Goal: Navigation & Orientation: Find specific page/section

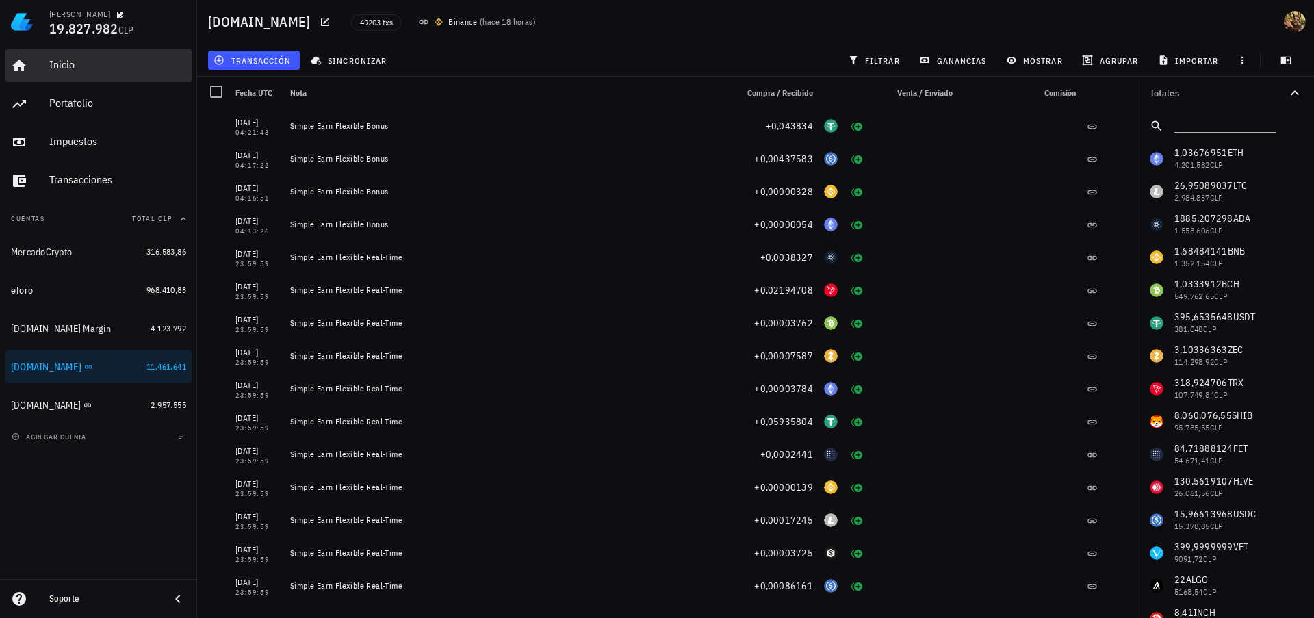
click at [60, 66] on div "Inicio" at bounding box center [117, 64] width 137 height 13
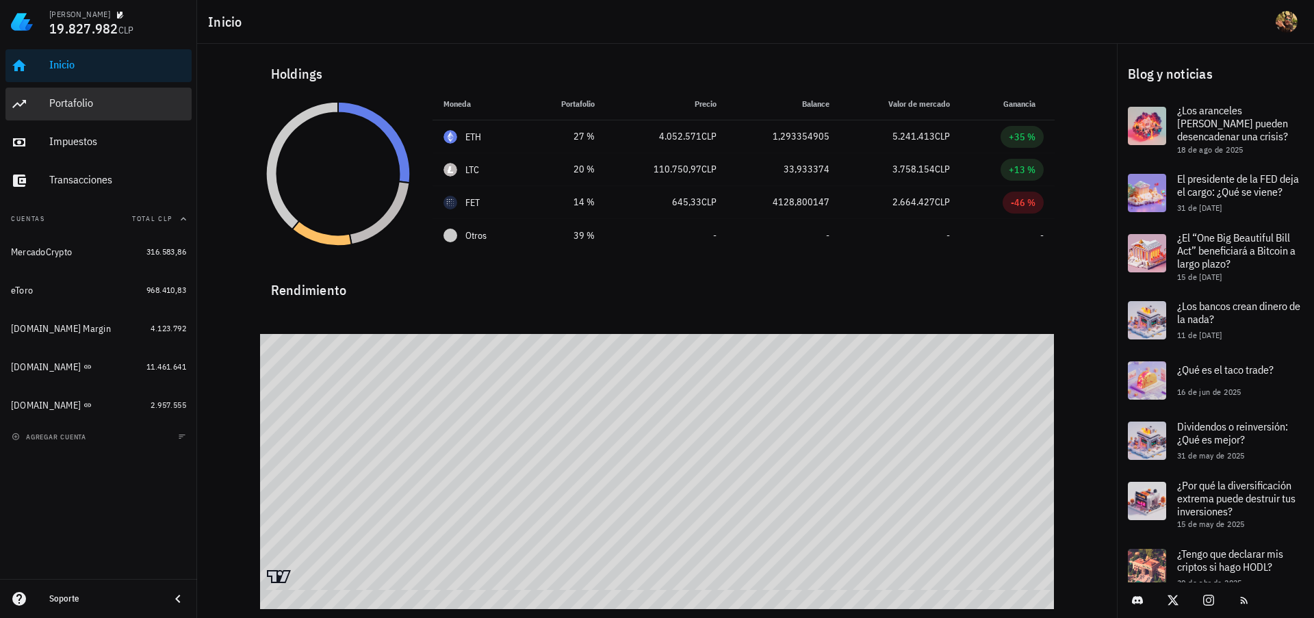
click at [88, 114] on div "Portafolio" at bounding box center [117, 103] width 137 height 31
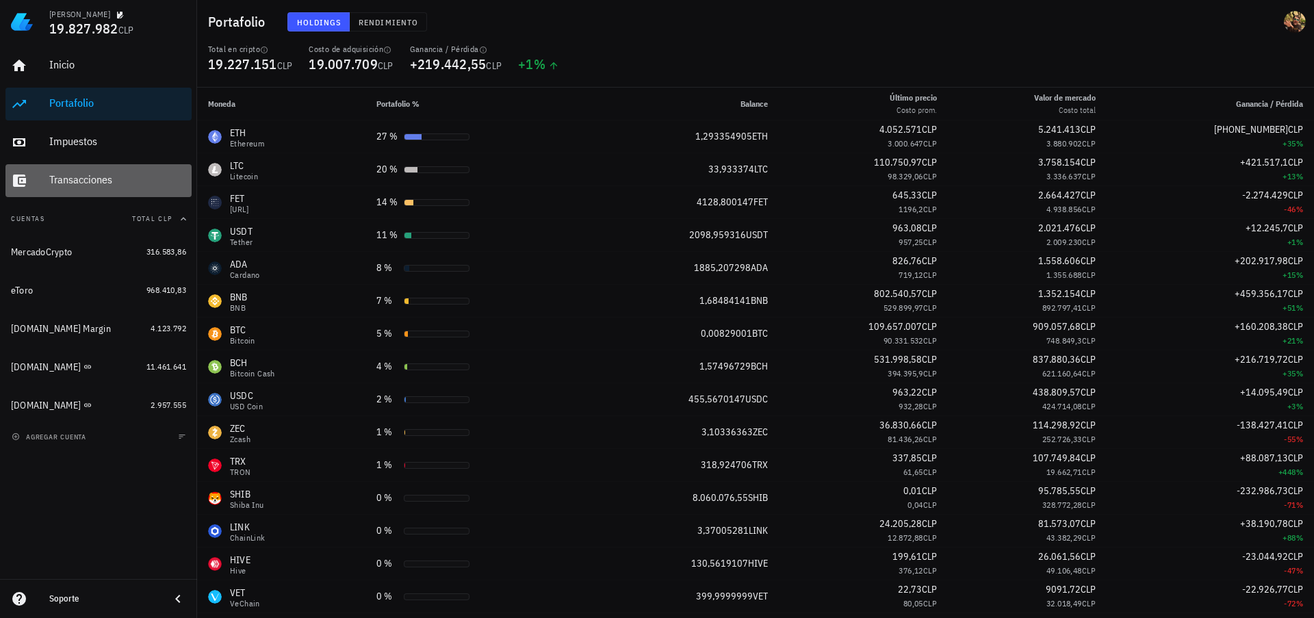
click at [99, 172] on div "Transacciones" at bounding box center [117, 180] width 137 height 31
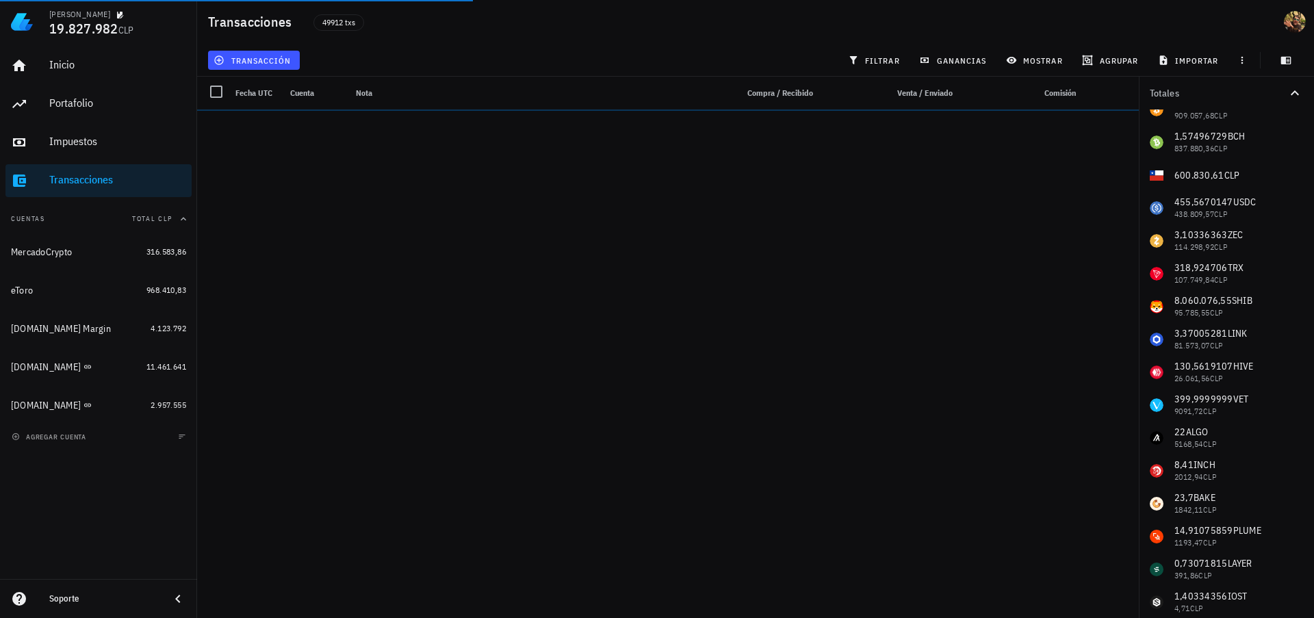
scroll to position [291, 0]
